Goal: Entertainment & Leisure: Consume media (video, audio)

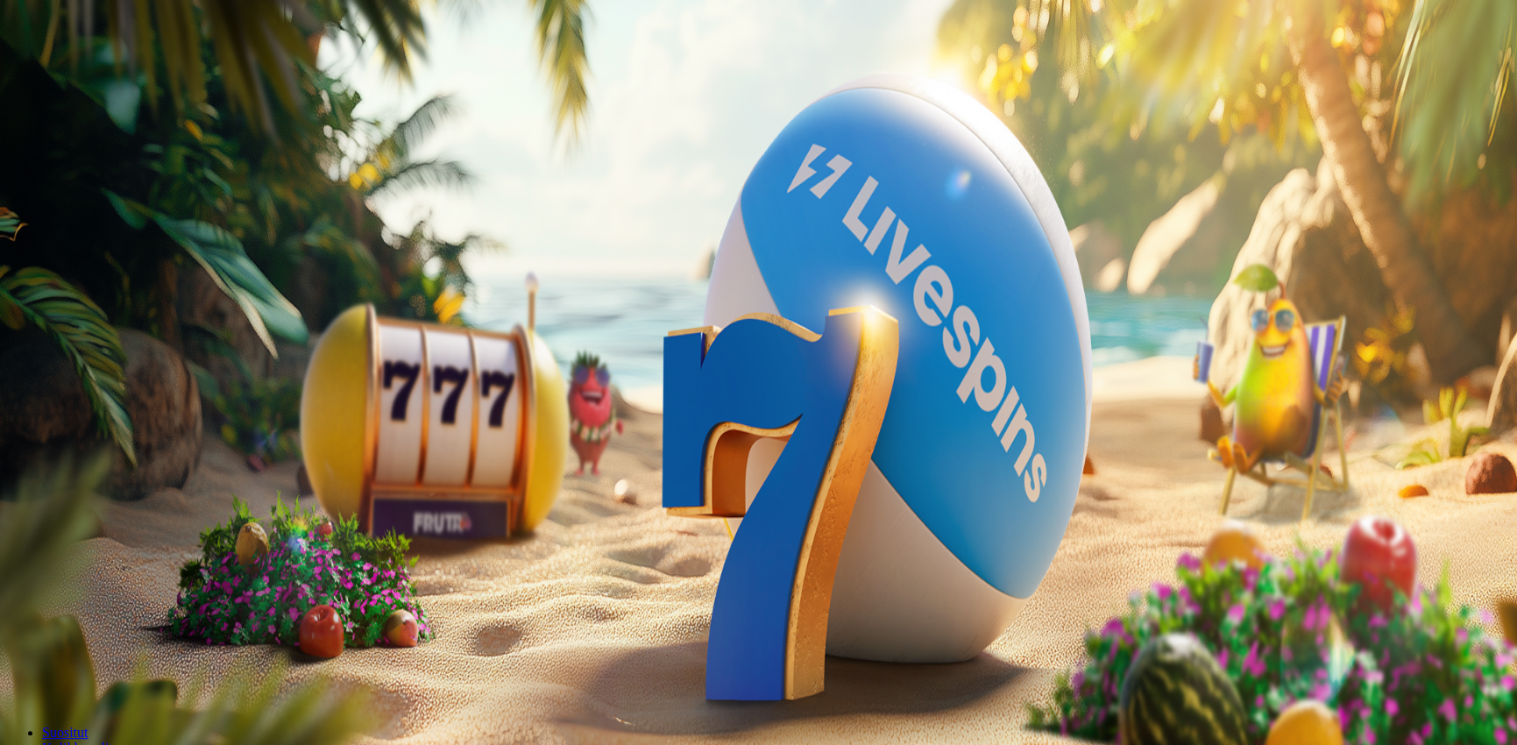
click at [146, 73] on button "Kirjaudu" at bounding box center [121, 63] width 57 height 18
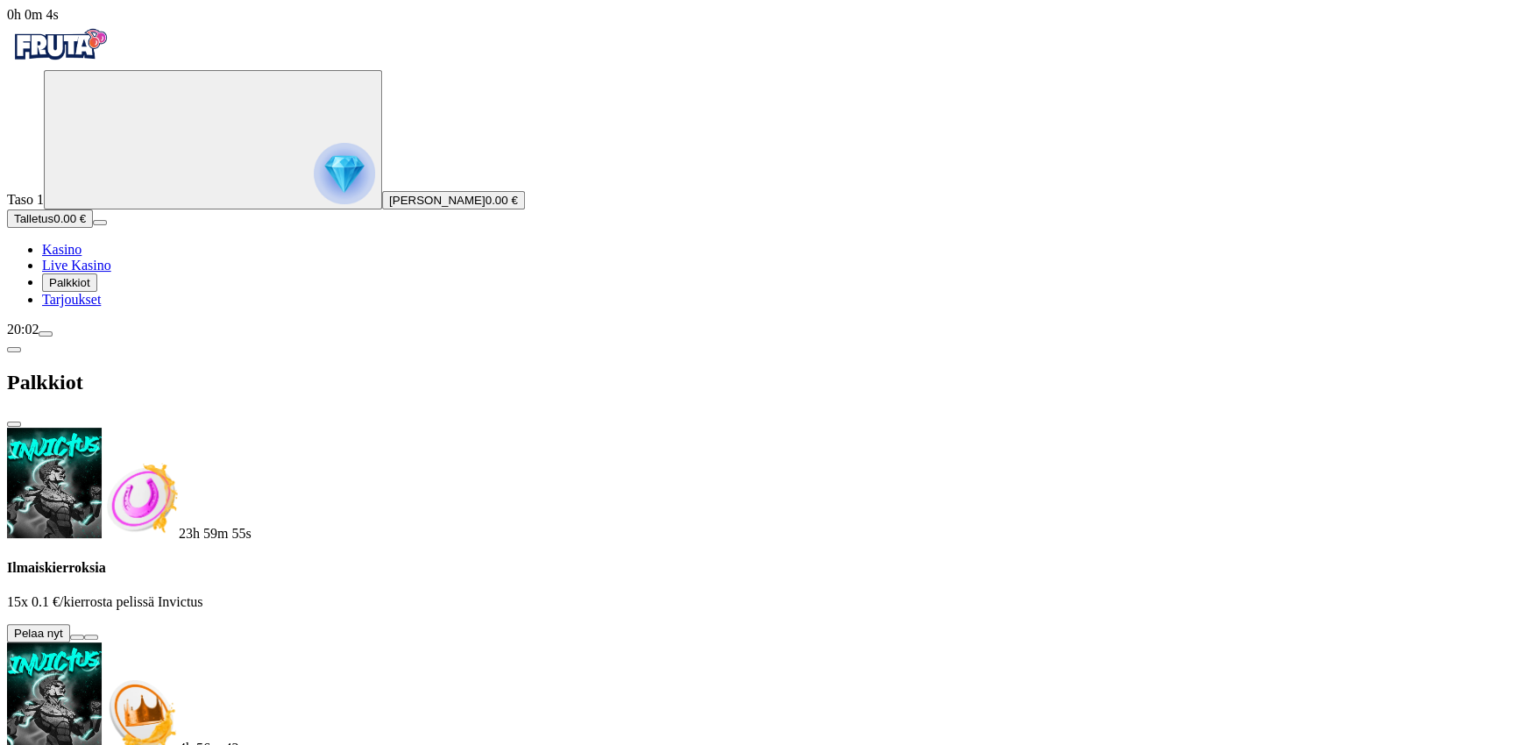
click at [84, 635] on button at bounding box center [77, 637] width 14 height 5
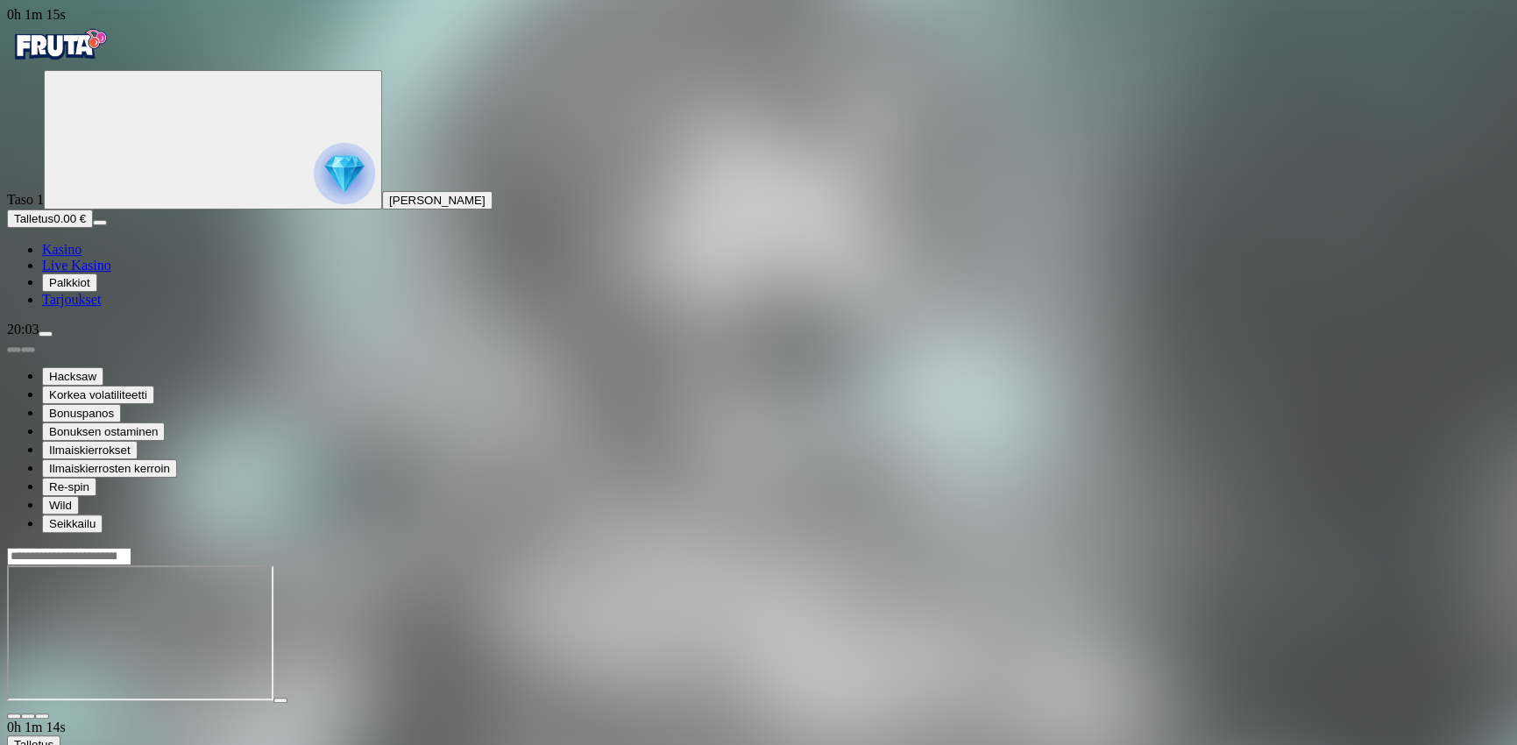
click at [112, 59] on img "Primary" at bounding box center [59, 45] width 105 height 44
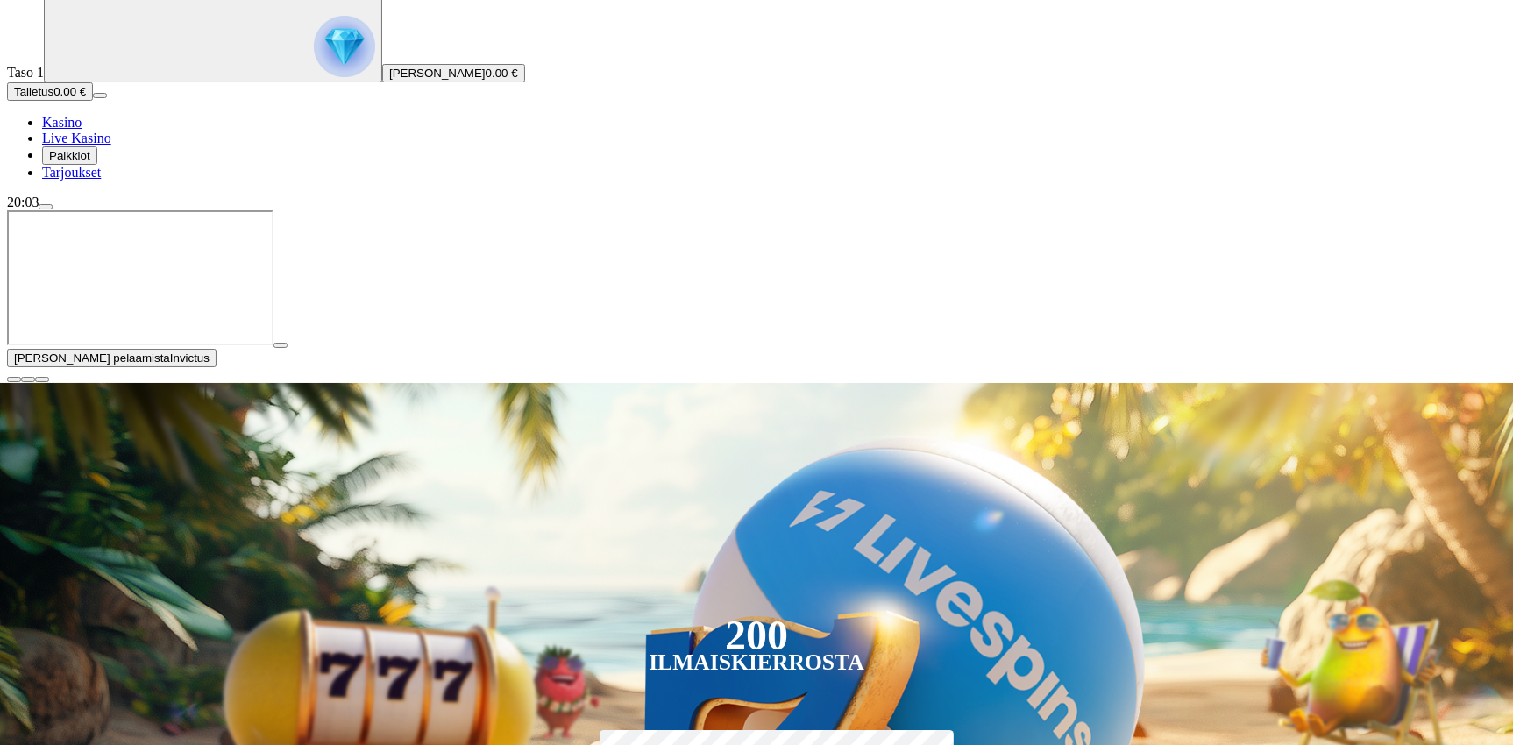
scroll to position [175, 0]
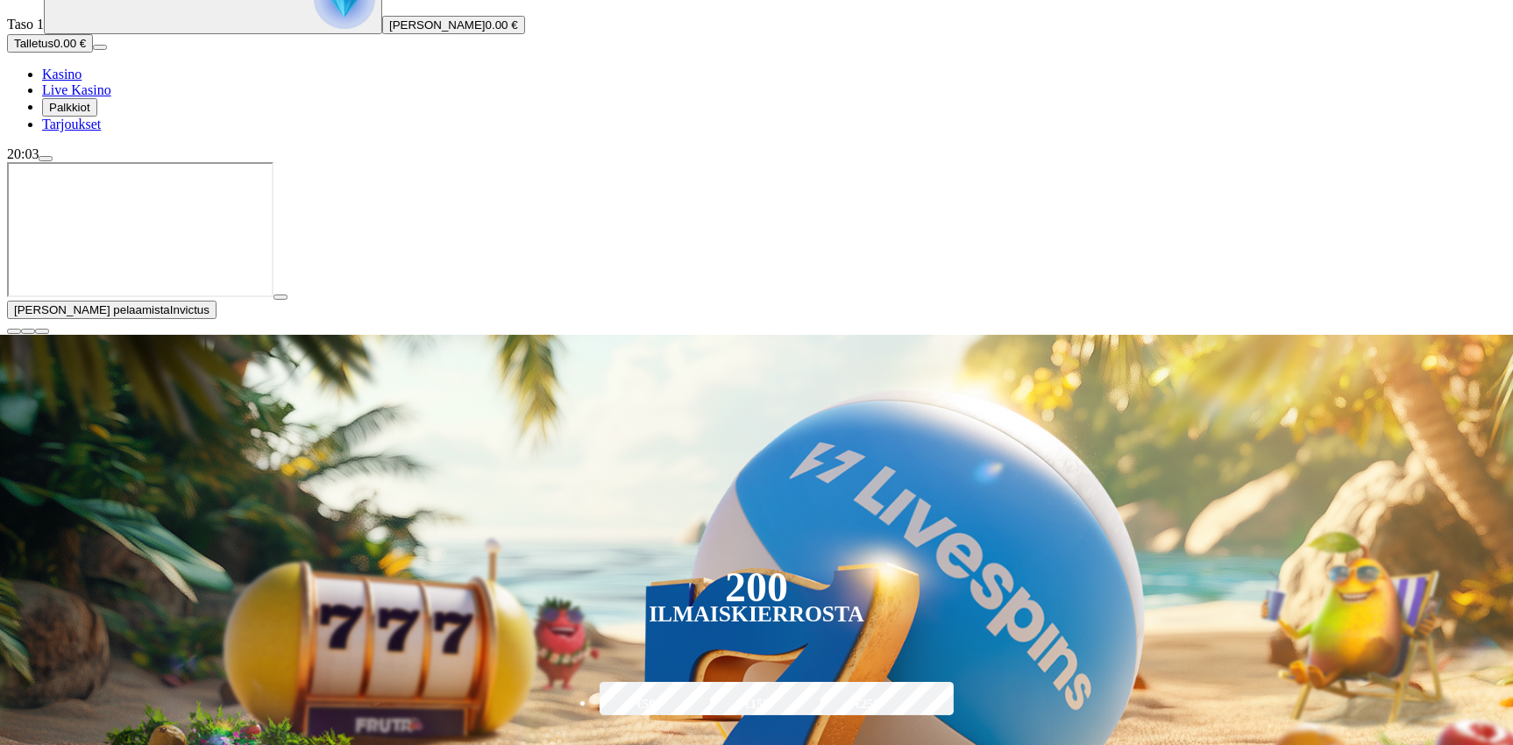
click at [14, 331] on span "close icon" at bounding box center [14, 331] width 0 height 0
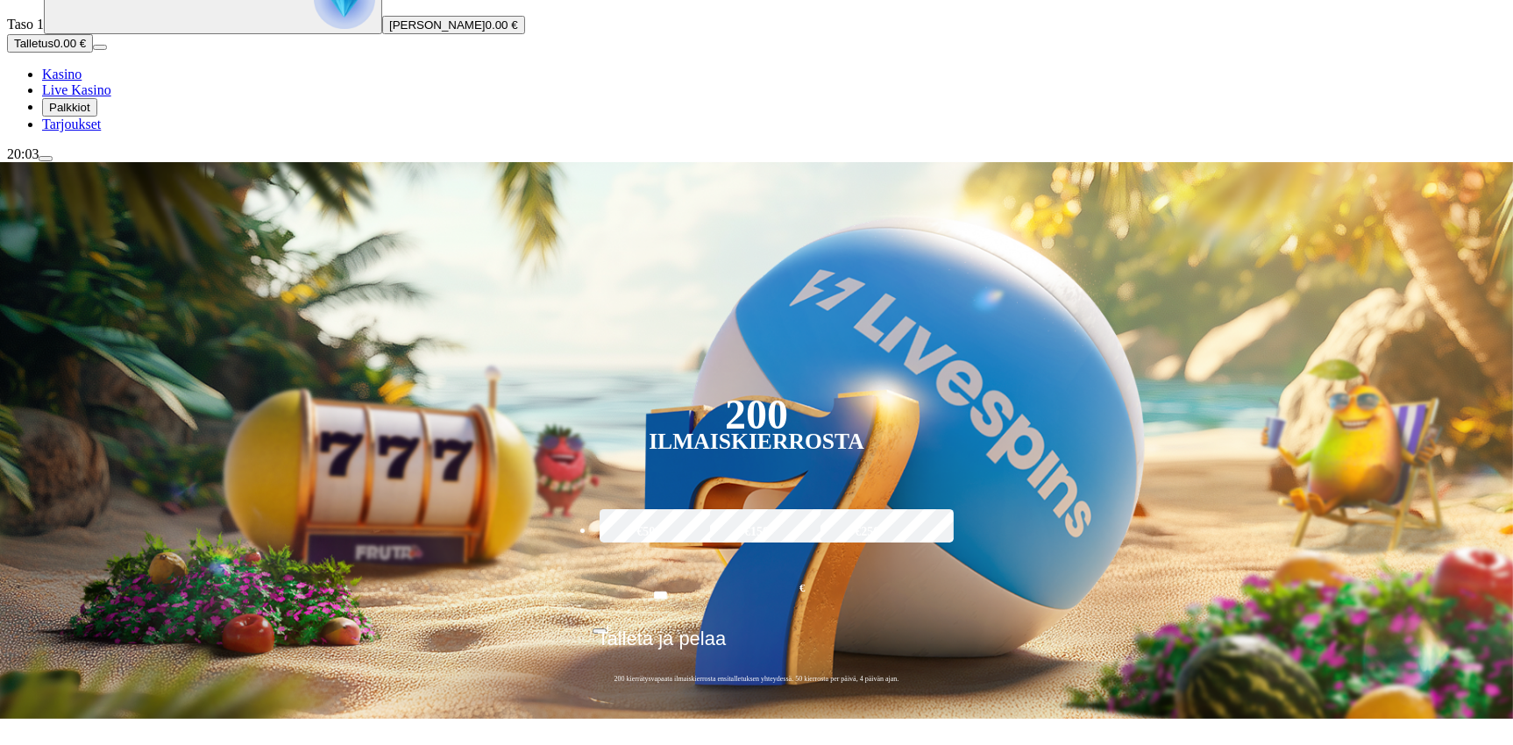
type input "***"
